Goal: Task Accomplishment & Management: Manage account settings

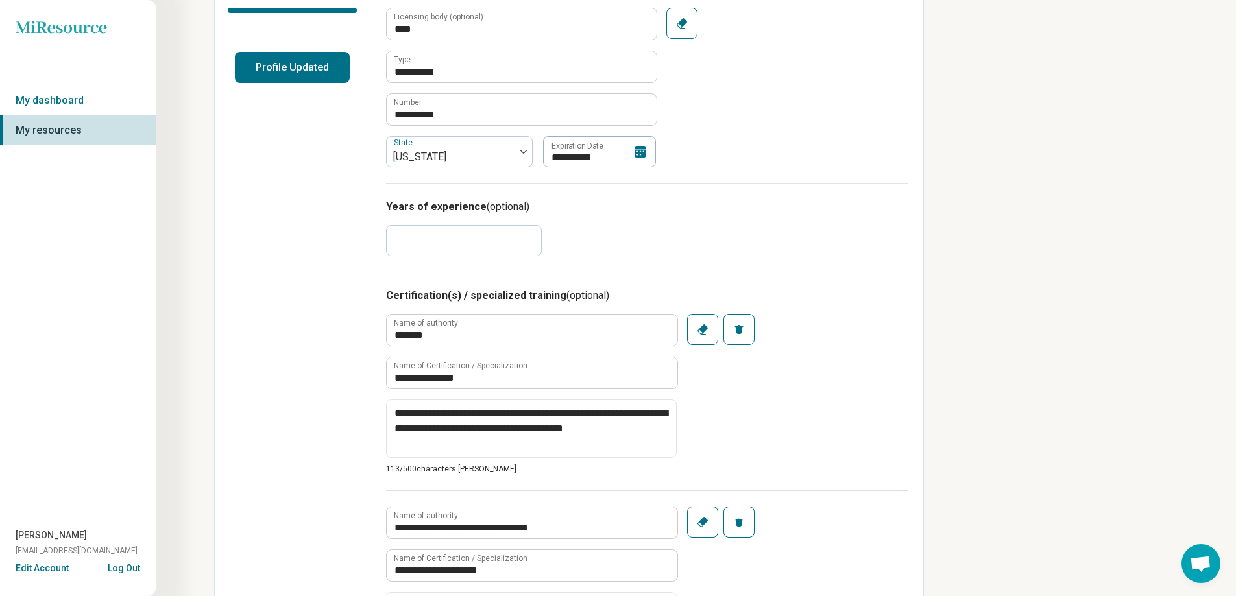
scroll to position [194, 0]
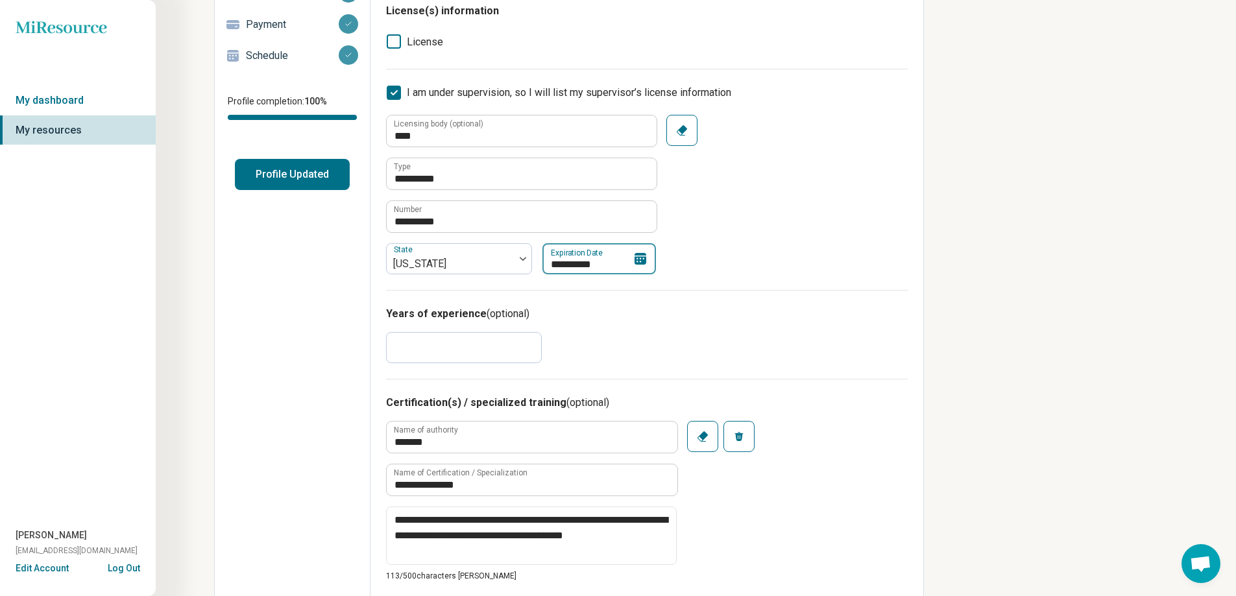
click at [629, 262] on input "**********" at bounding box center [599, 258] width 114 height 31
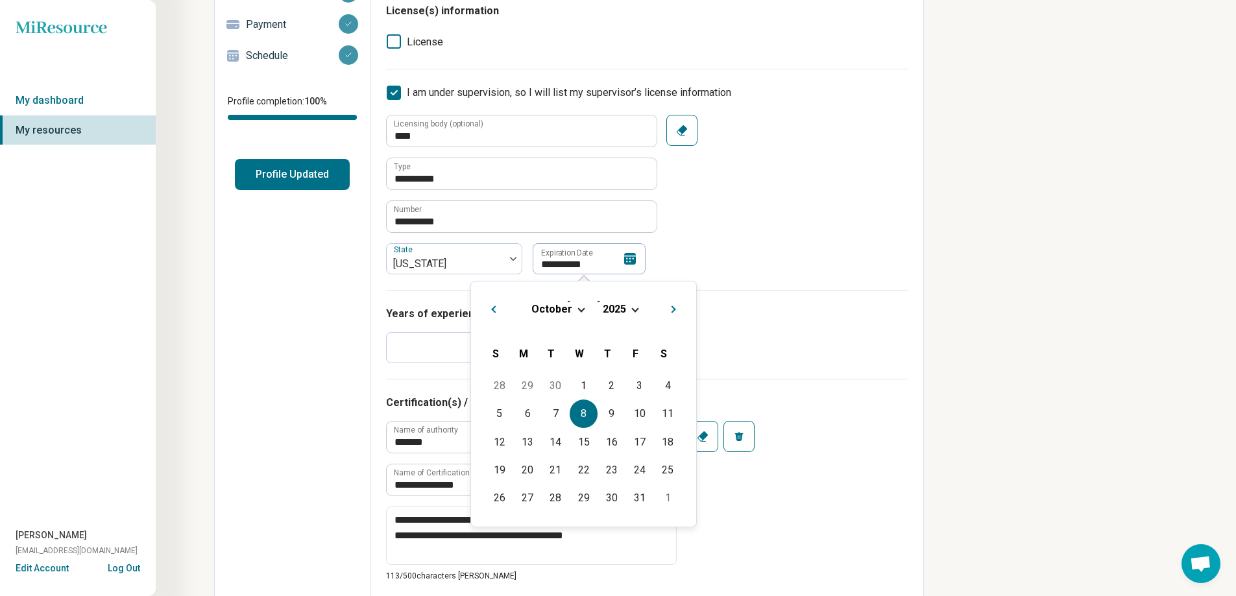
click at [625, 308] on button "2025" at bounding box center [614, 309] width 25 height 14
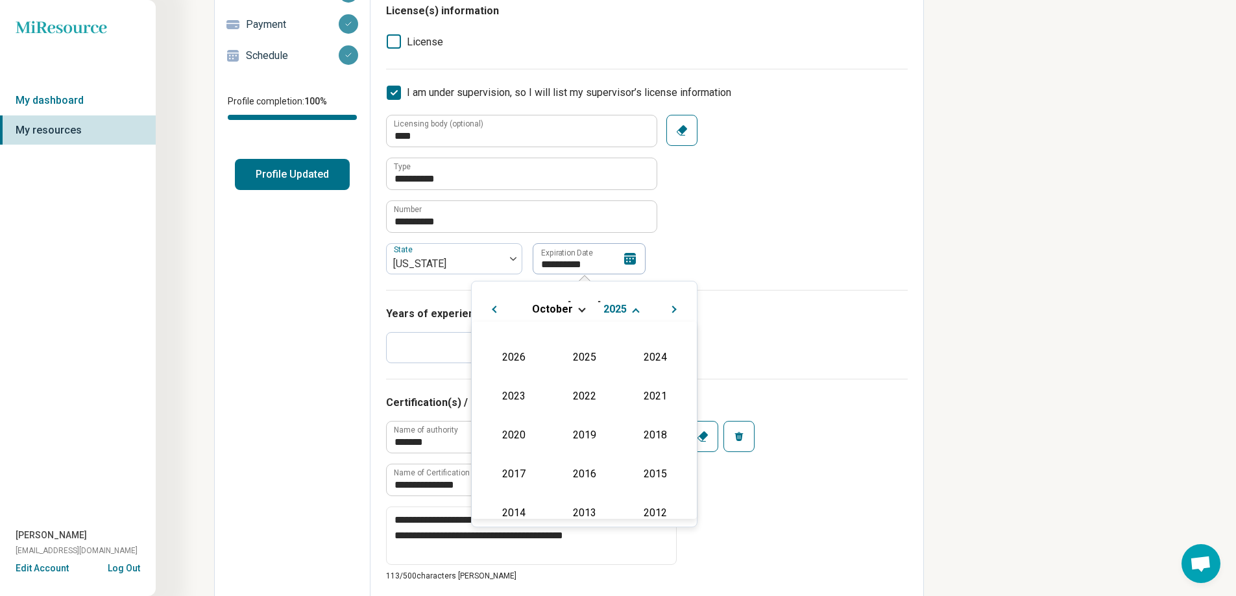
scroll to position [300, 0]
click at [512, 351] on div "2026" at bounding box center [513, 355] width 63 height 23
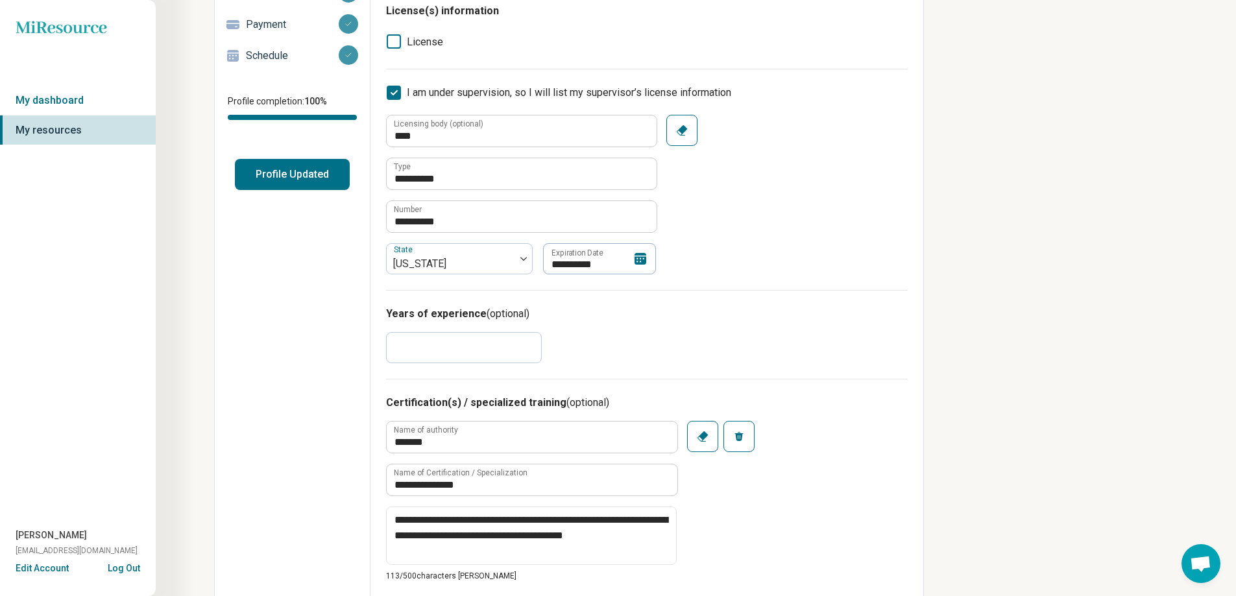
click at [758, 283] on div "**********" at bounding box center [647, 138] width 522 height 303
click at [636, 262] on icon at bounding box center [640, 259] width 12 height 12
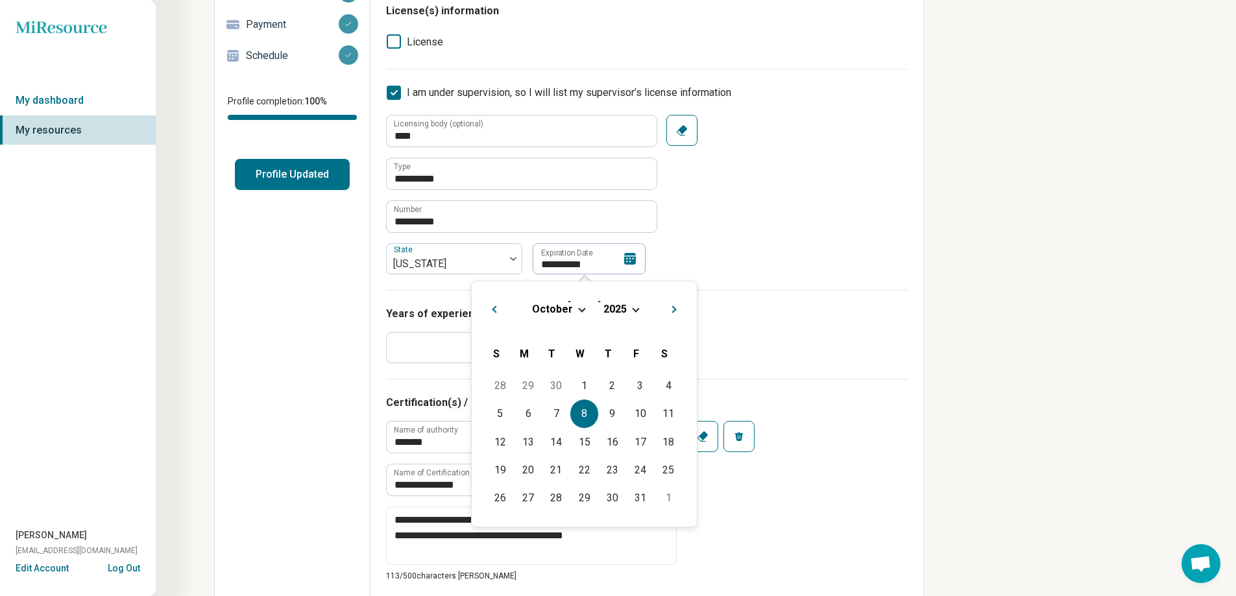
click at [622, 310] on span "2025" at bounding box center [614, 309] width 23 height 12
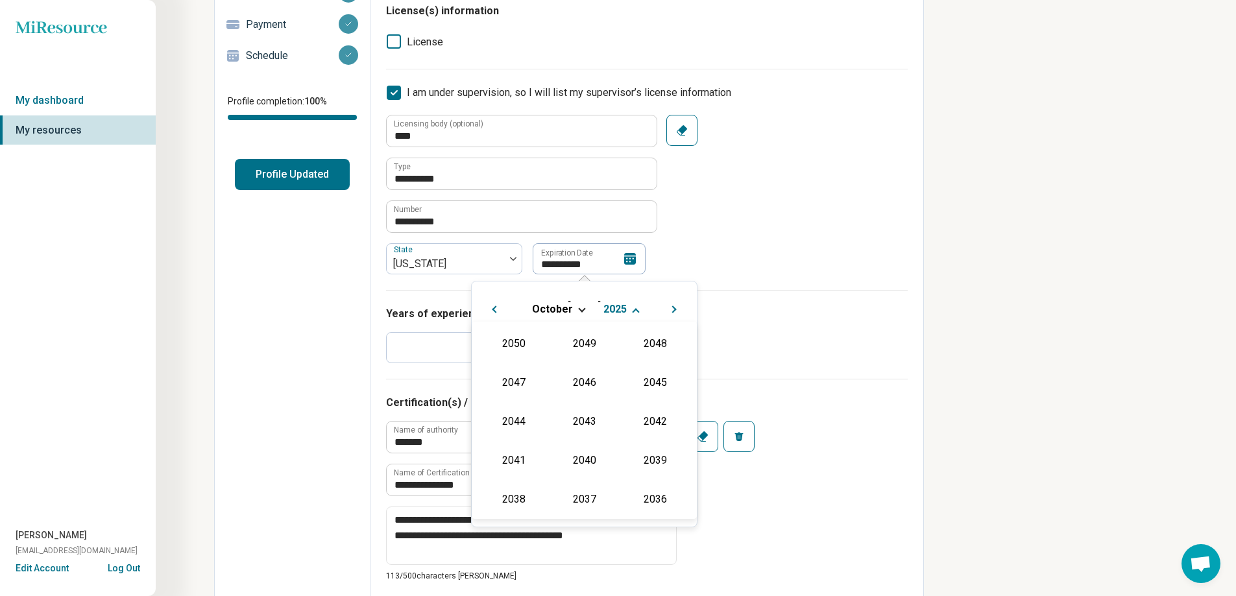
scroll to position [235, 0]
click at [527, 417] on div "2026" at bounding box center [513, 420] width 63 height 23
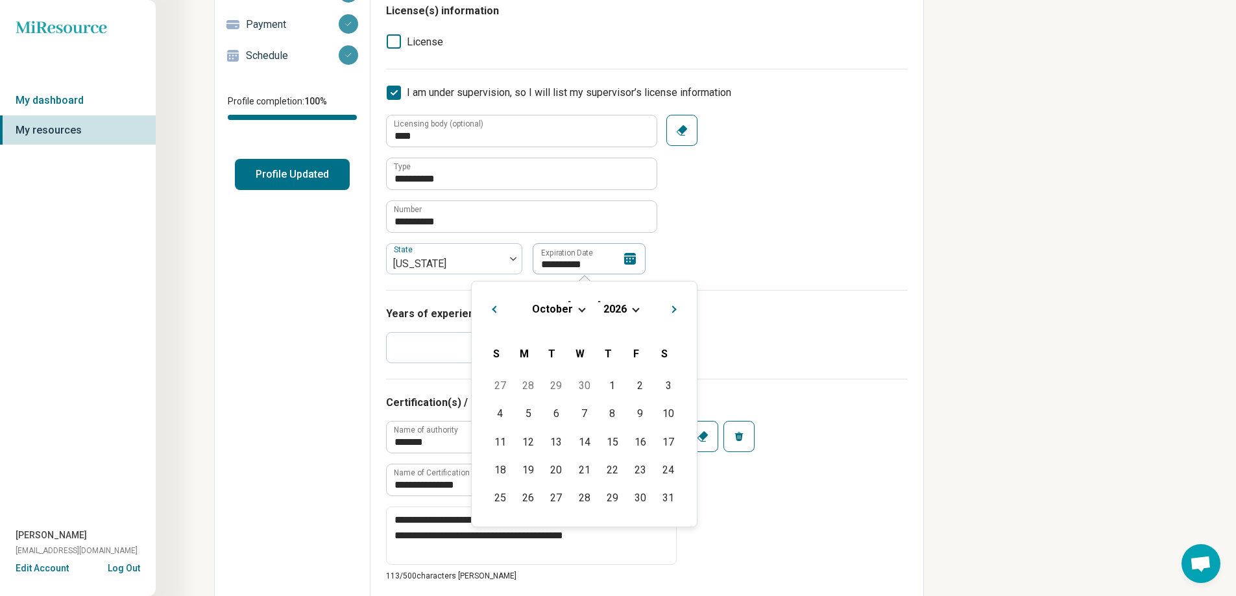
click at [548, 307] on span "October" at bounding box center [552, 309] width 41 height 12
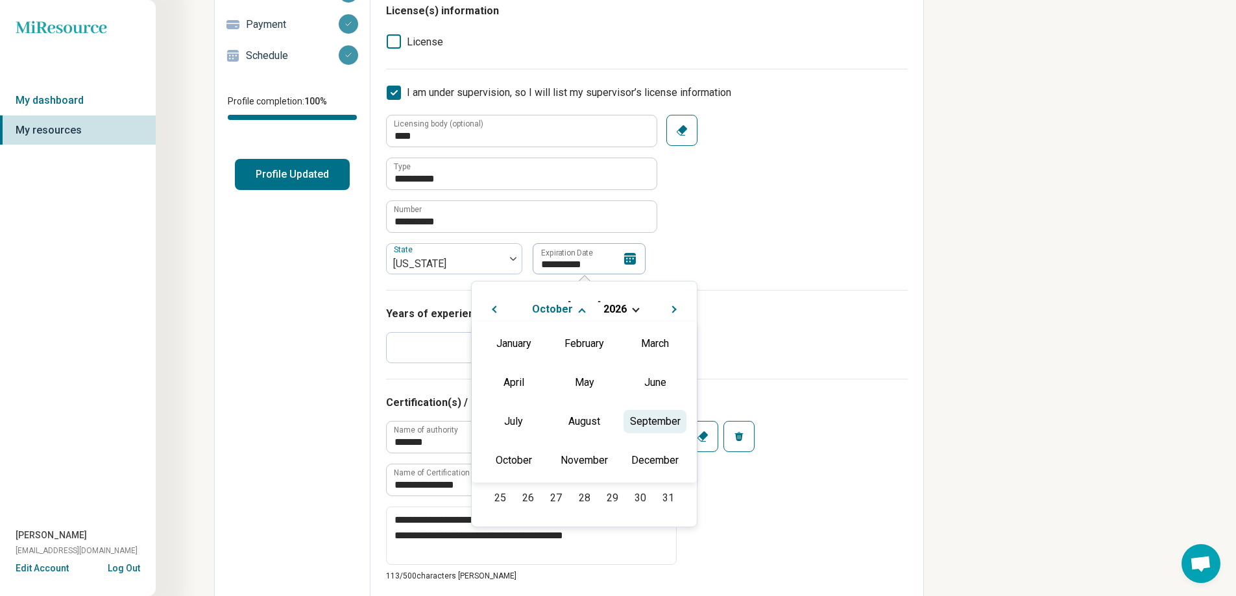
click at [660, 424] on div "September" at bounding box center [654, 421] width 63 height 23
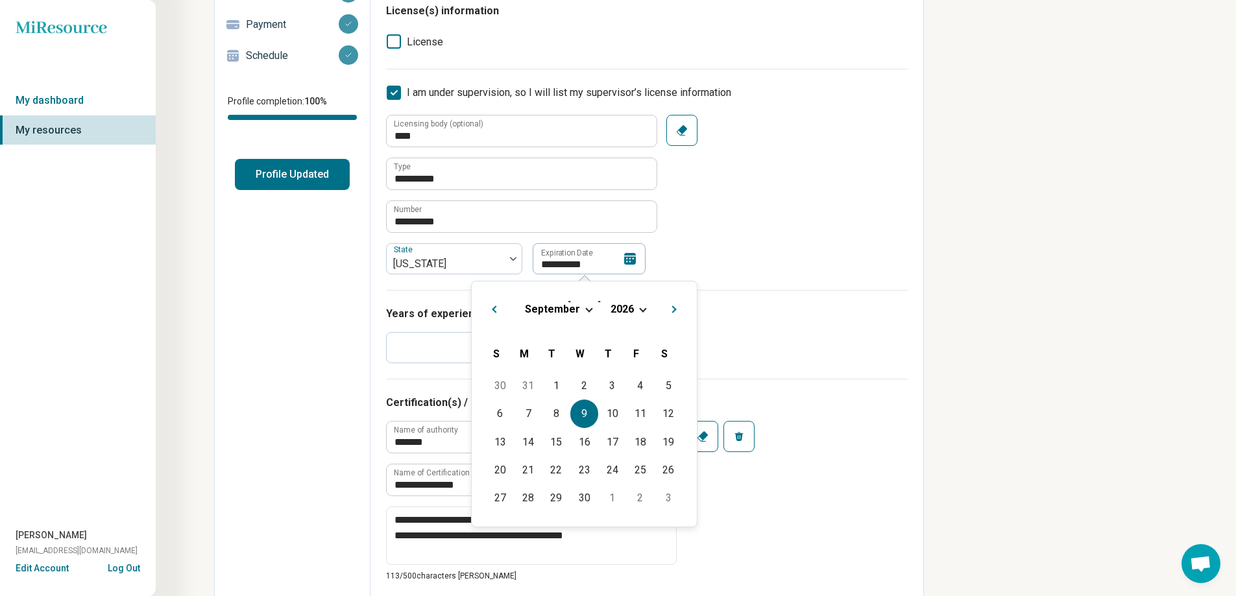
click at [583, 409] on div "9" at bounding box center [584, 414] width 28 height 28
type textarea "*"
type input "**********"
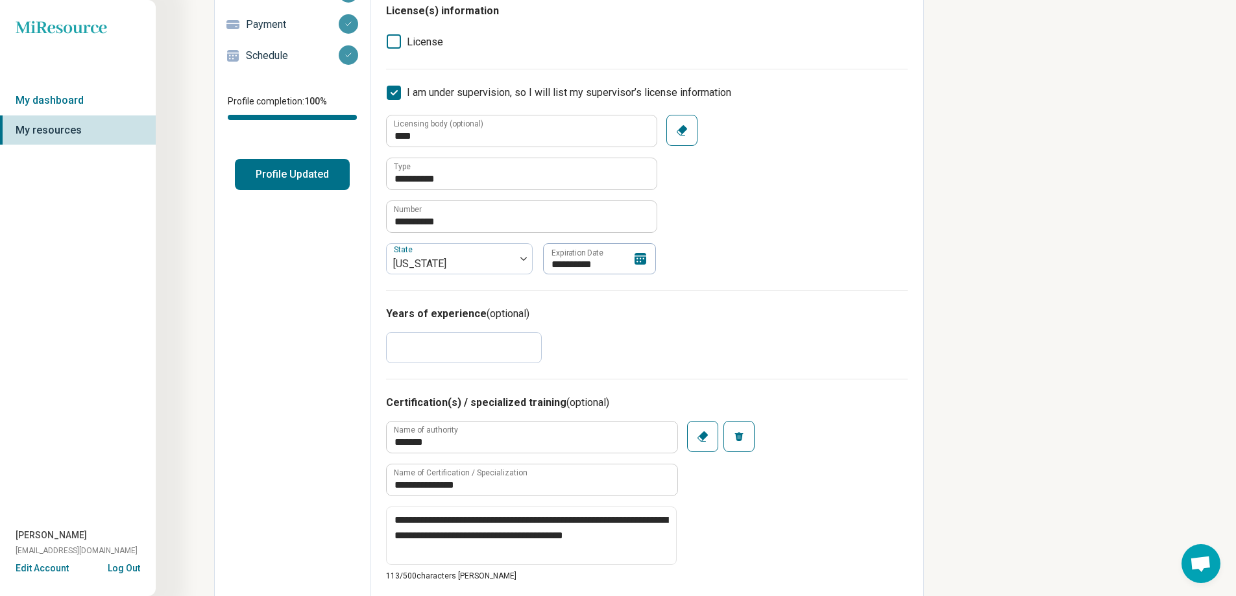
click at [714, 332] on div "Years of experience (optional) *" at bounding box center [647, 334] width 522 height 89
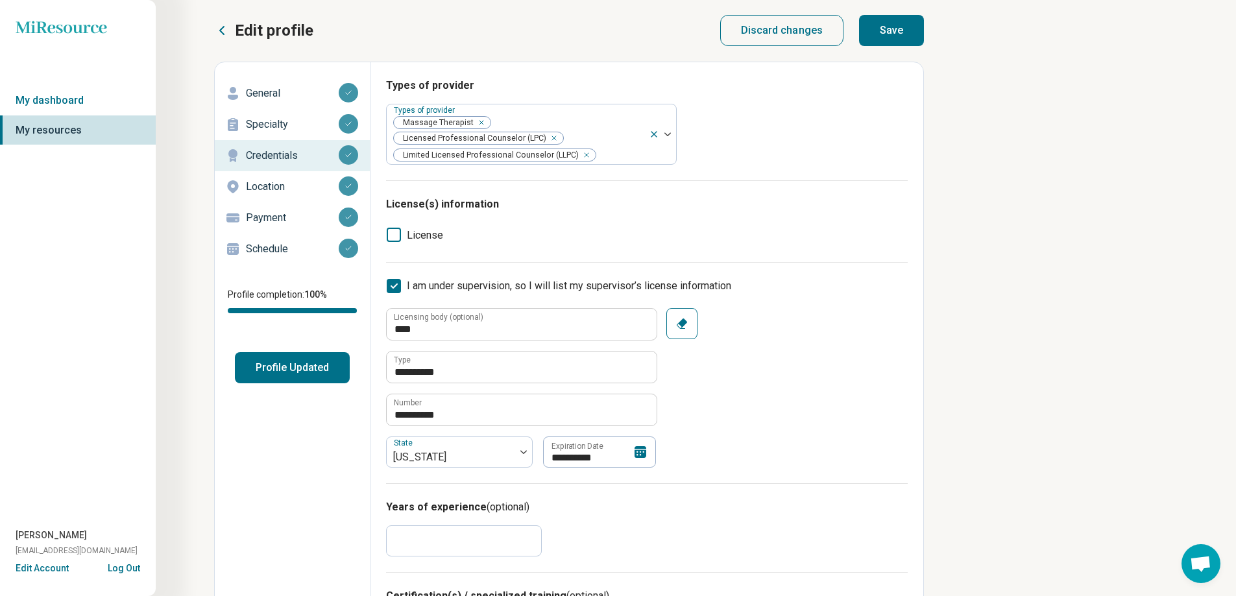
scroll to position [0, 0]
click at [912, 16] on button "Save" at bounding box center [891, 31] width 65 height 31
type textarea "*"
click at [78, 98] on link "My dashboard" at bounding box center [78, 101] width 156 height 30
